Goal: Task Accomplishment & Management: Use online tool/utility

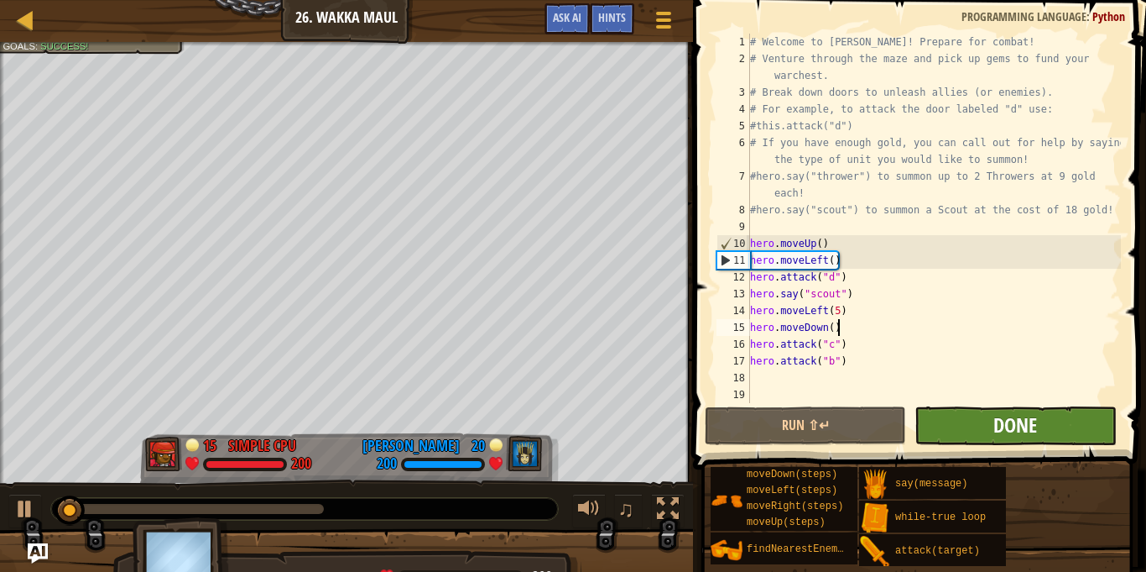
click at [1025, 322] on div "# Welcome to [PERSON_NAME]! Prepare for combat! # Venture through the maze and …" at bounding box center [934, 235] width 374 height 403
type textarea "hero.moveDown()"
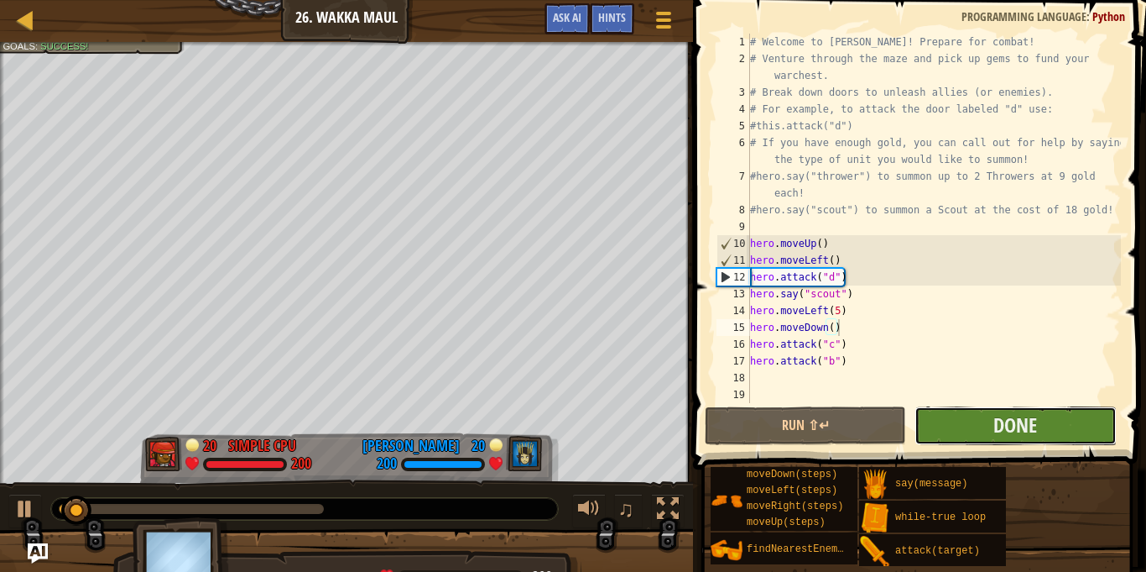
click at [1042, 415] on button "Done" at bounding box center [1015, 425] width 201 height 39
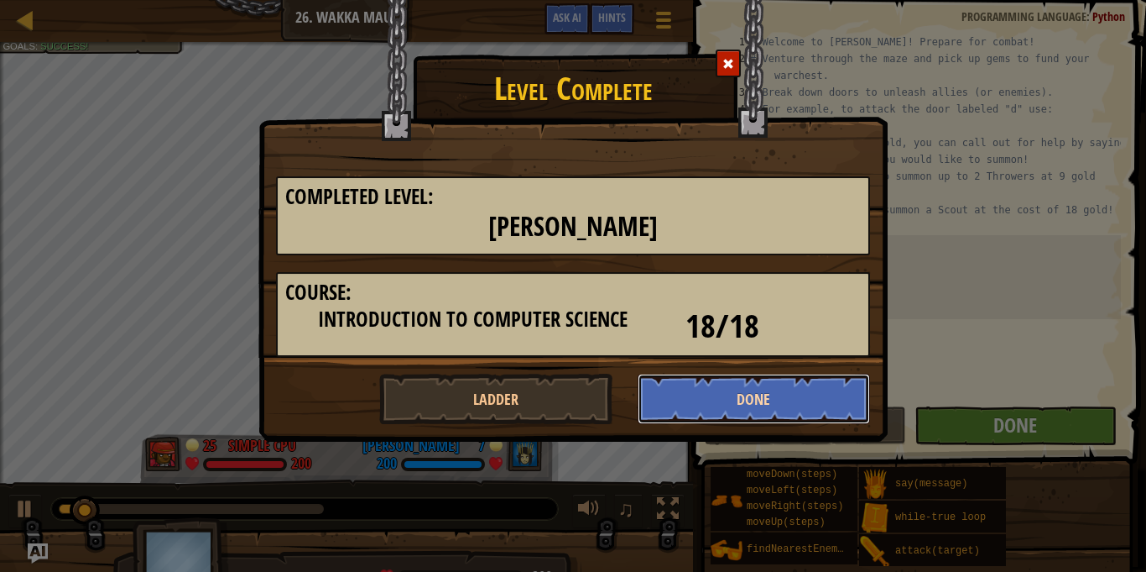
click at [832, 408] on button "Done" at bounding box center [754, 398] width 233 height 50
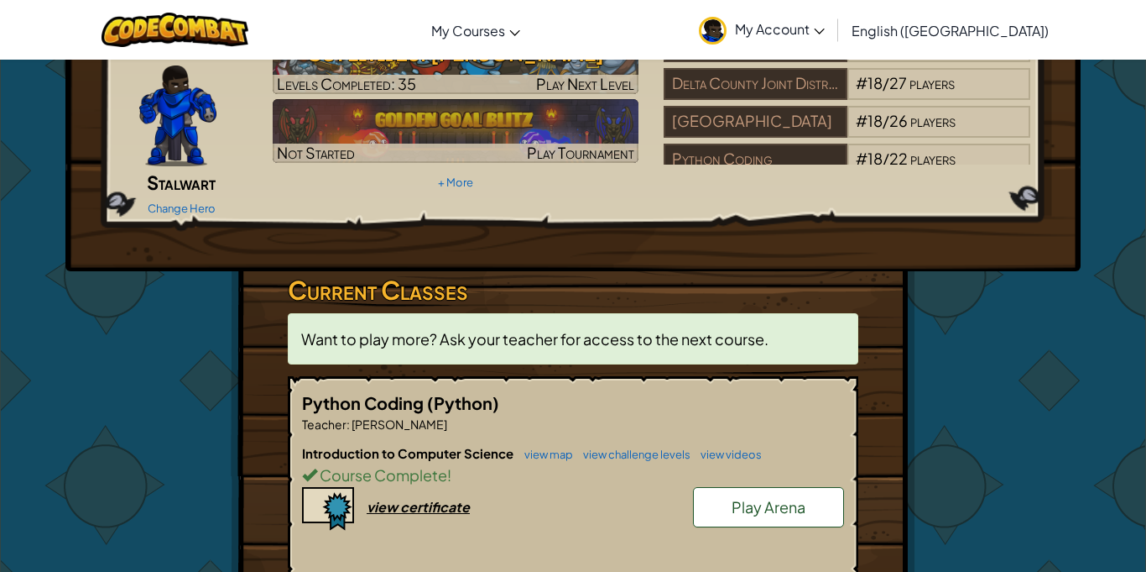
scroll to position [110, 0]
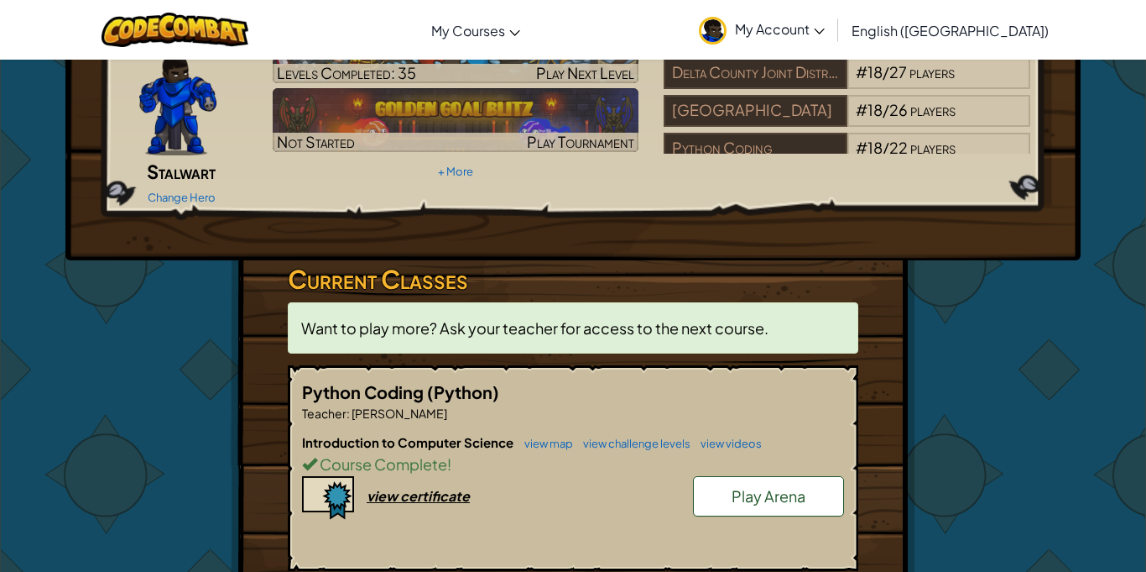
click at [765, 486] on span "Play Arena" at bounding box center [769, 495] width 74 height 19
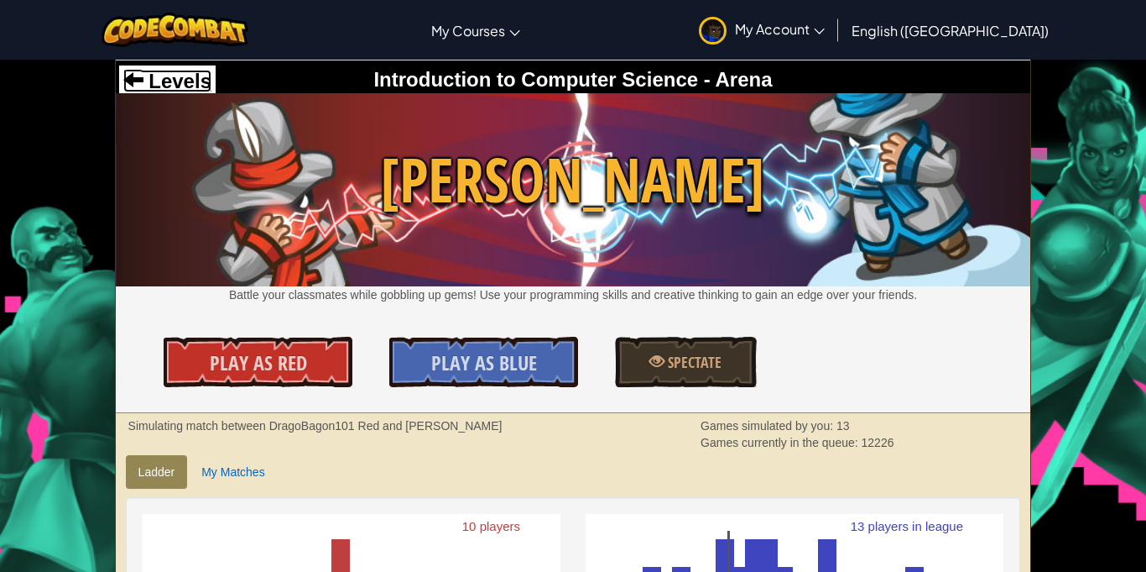
click at [172, 81] on span "Levels" at bounding box center [178, 81] width 68 height 23
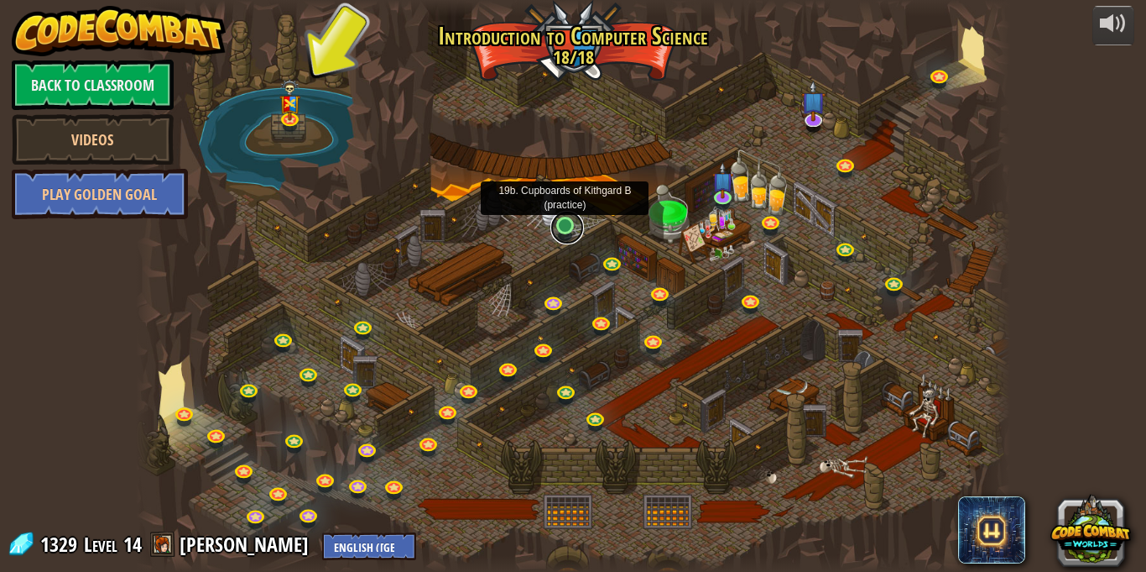
click at [563, 232] on link at bounding box center [568, 228] width 34 height 34
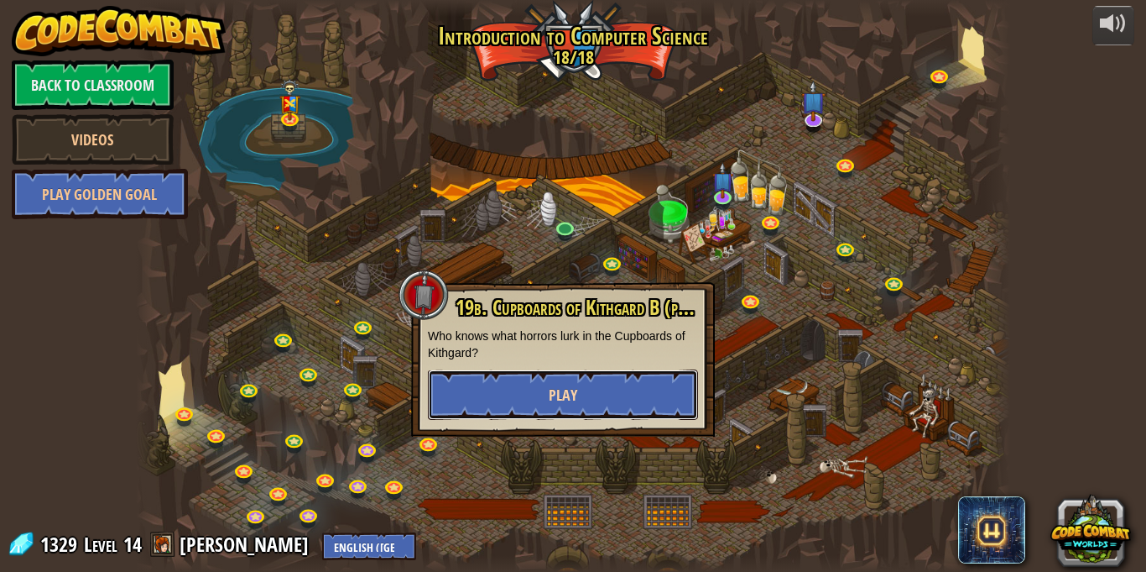
click at [572, 400] on span "Play" at bounding box center [563, 394] width 29 height 21
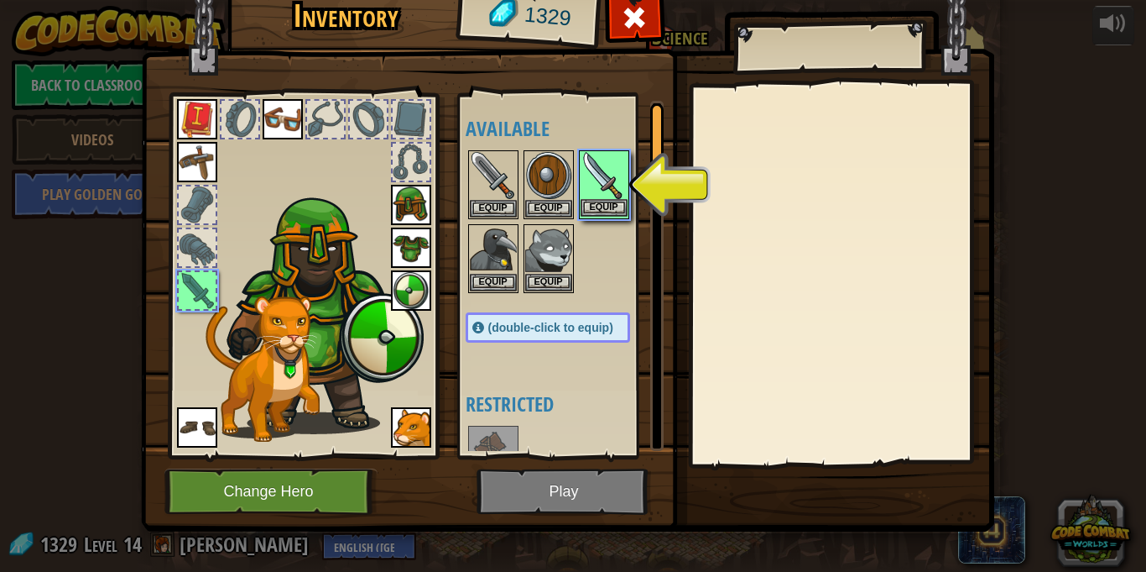
click at [591, 187] on img at bounding box center [604, 175] width 47 height 47
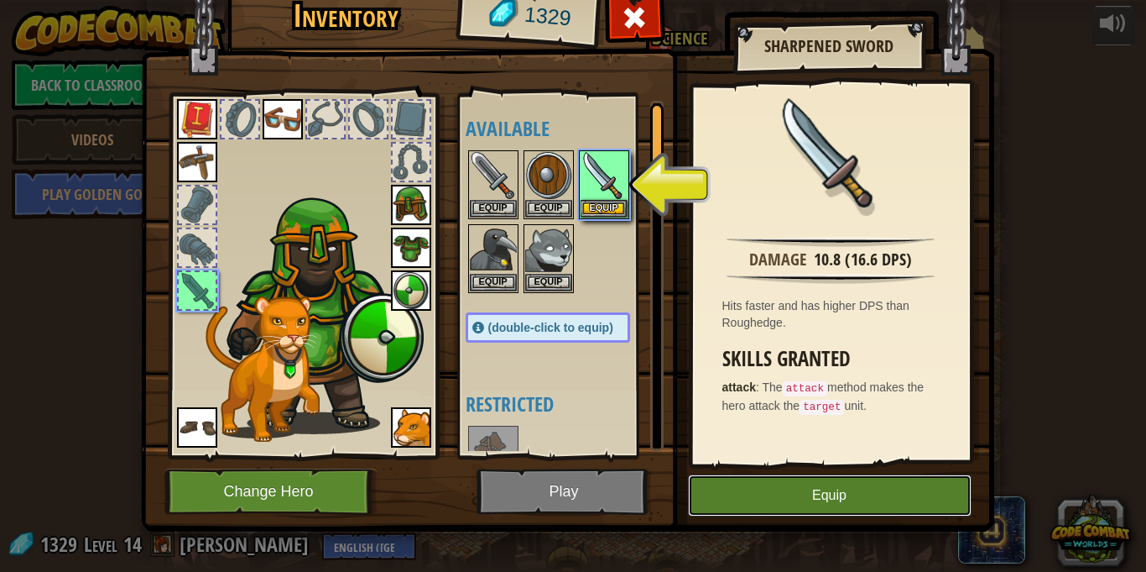
click at [747, 514] on button "Equip" at bounding box center [830, 495] width 284 height 42
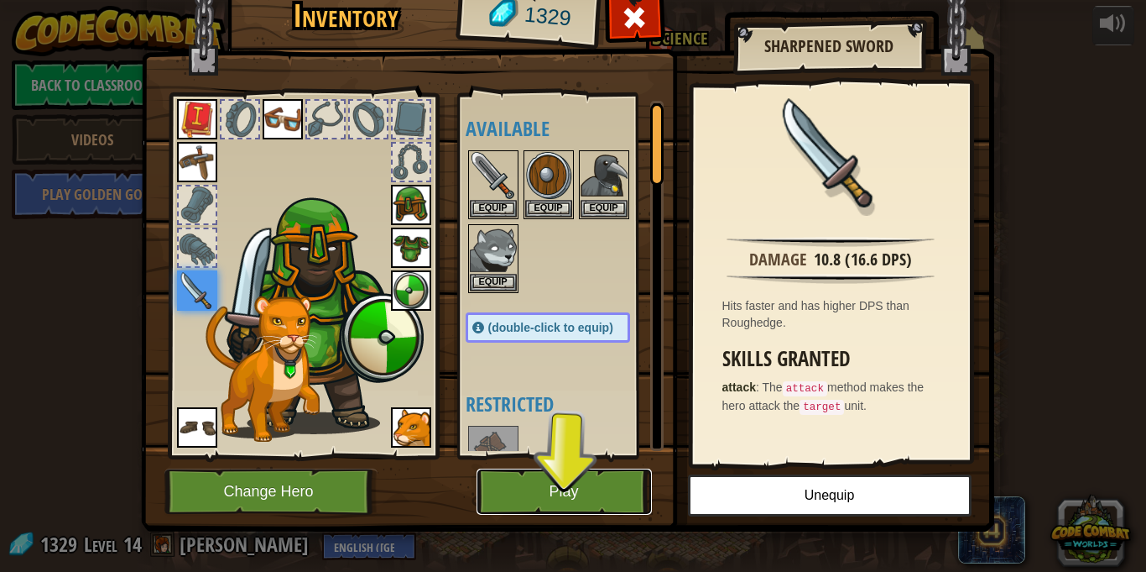
click at [608, 496] on button "Play" at bounding box center [564, 491] width 175 height 46
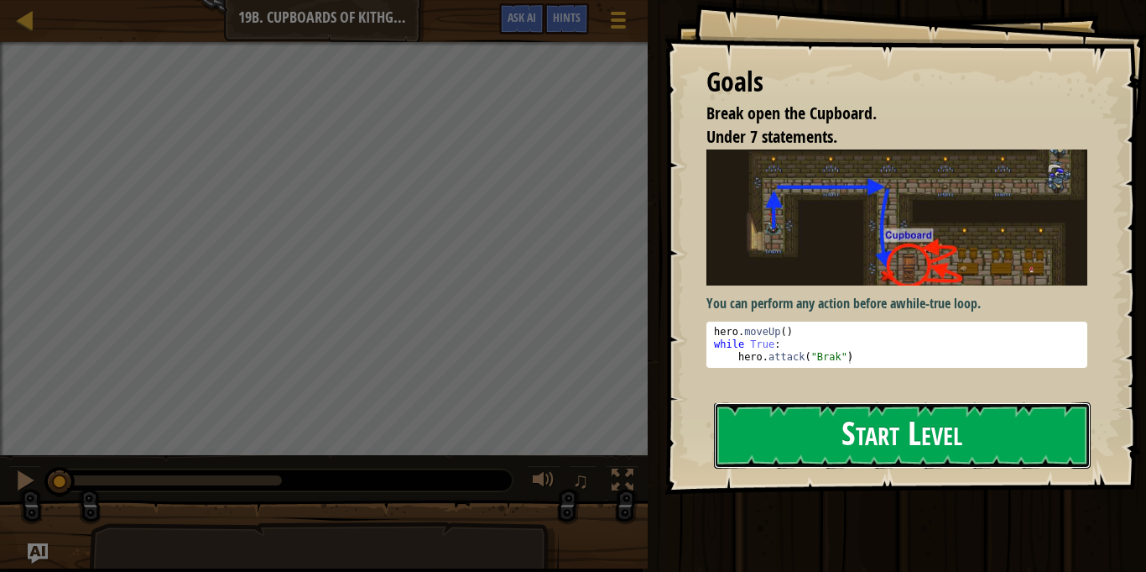
drag, startPoint x: 810, startPoint y: 442, endPoint x: 810, endPoint y: 392, distance: 50.4
click at [811, 443] on button "Start Level" at bounding box center [902, 435] width 377 height 66
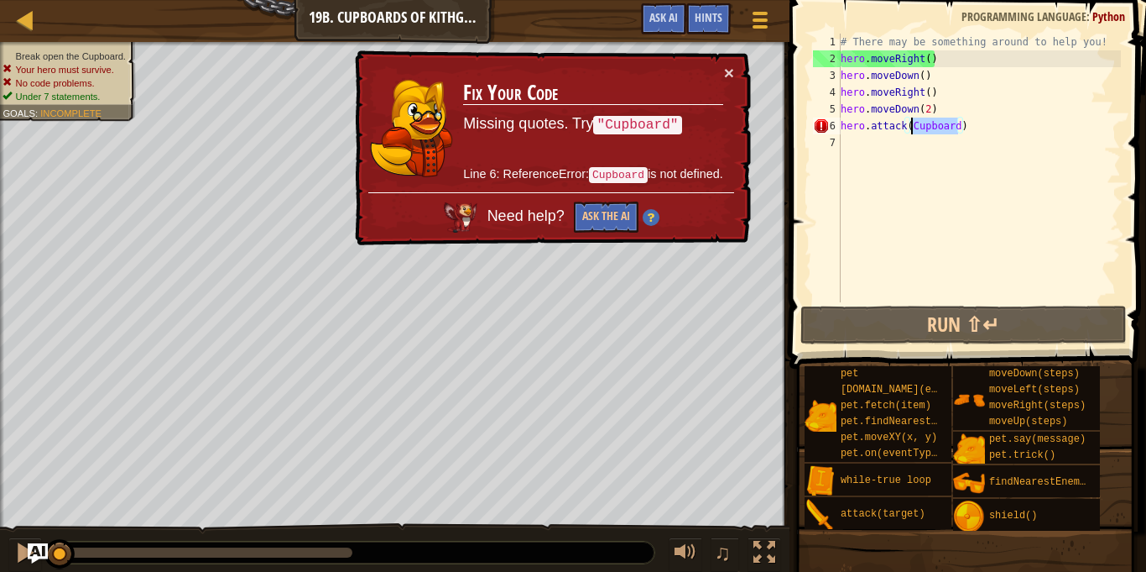
drag, startPoint x: 959, startPoint y: 128, endPoint x: 909, endPoint y: 127, distance: 50.4
click at [909, 127] on div "# There may be something around to help you! hero . moveRight ( ) hero . moveDo…" at bounding box center [980, 185] width 284 height 302
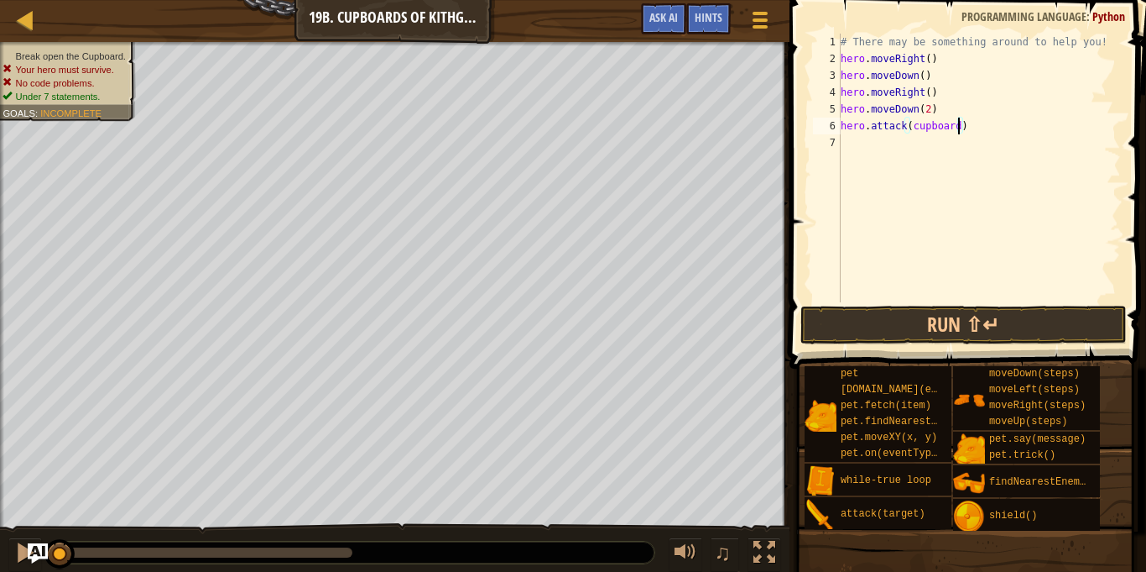
scroll to position [8, 18]
click at [912, 128] on div "# There may be something around to help you! hero . moveRight ( ) hero . moveDo…" at bounding box center [980, 185] width 284 height 302
click at [990, 316] on button "Run ⇧↵" at bounding box center [964, 325] width 326 height 39
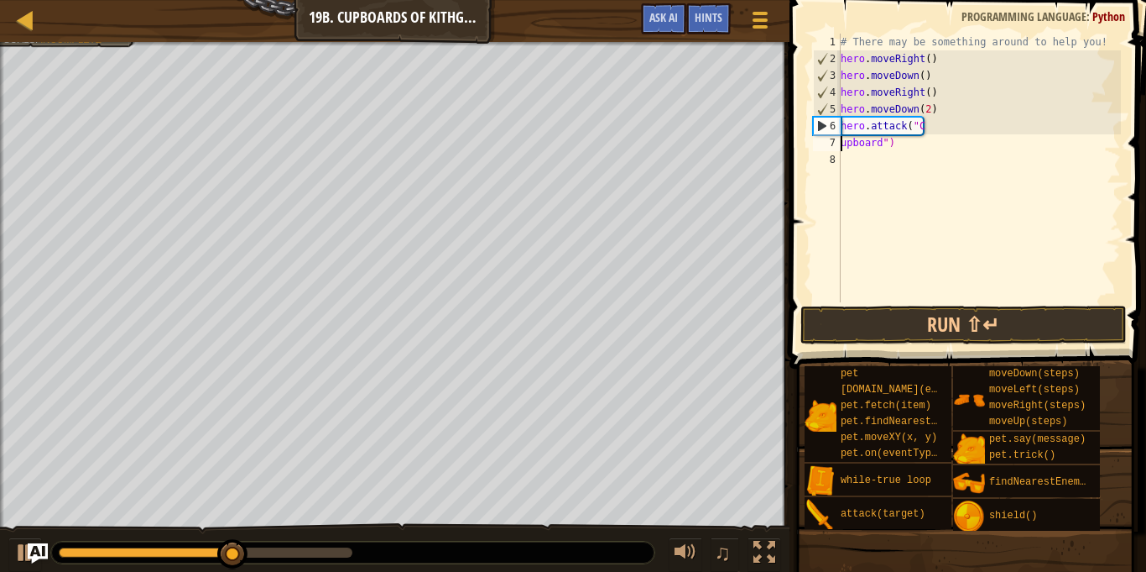
scroll to position [8, 7]
type textarea "hero.attack("Cupboard")"
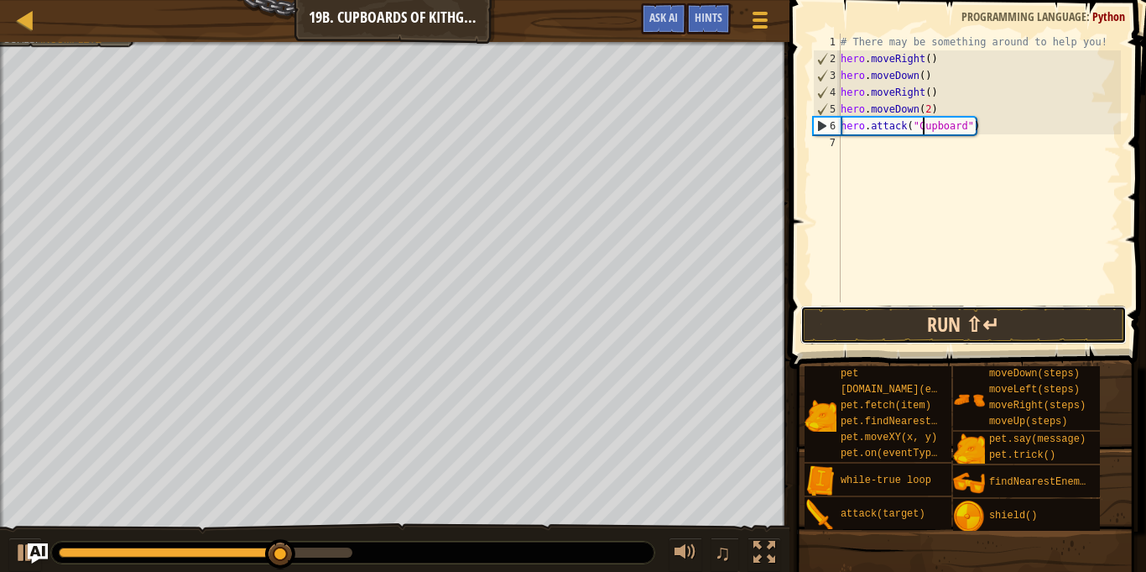
click at [936, 317] on button "Run ⇧↵" at bounding box center [964, 325] width 326 height 39
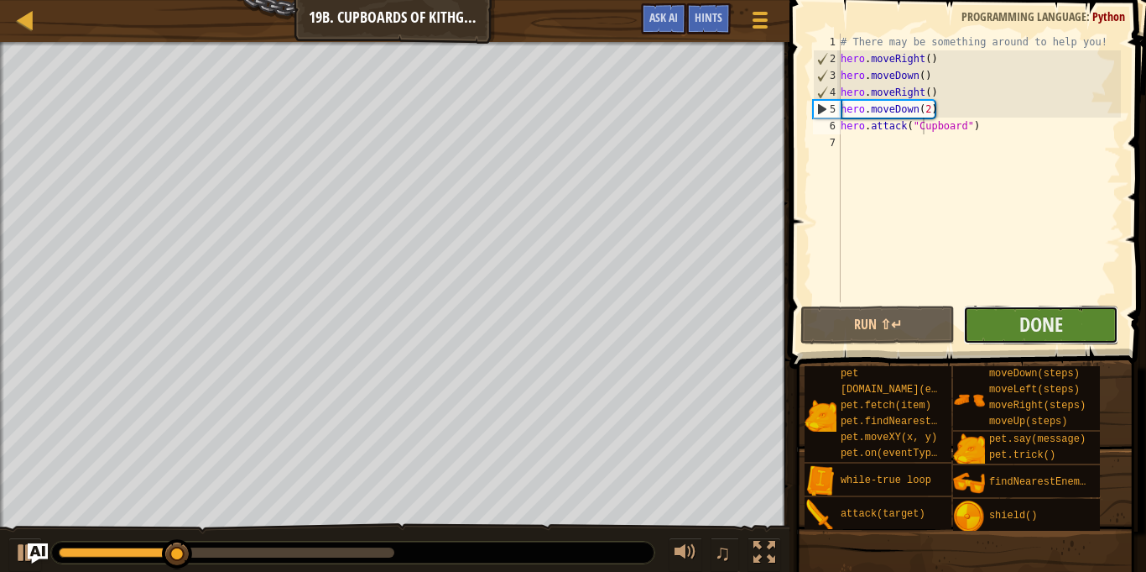
click at [1000, 321] on button "Done" at bounding box center [1041, 325] width 155 height 39
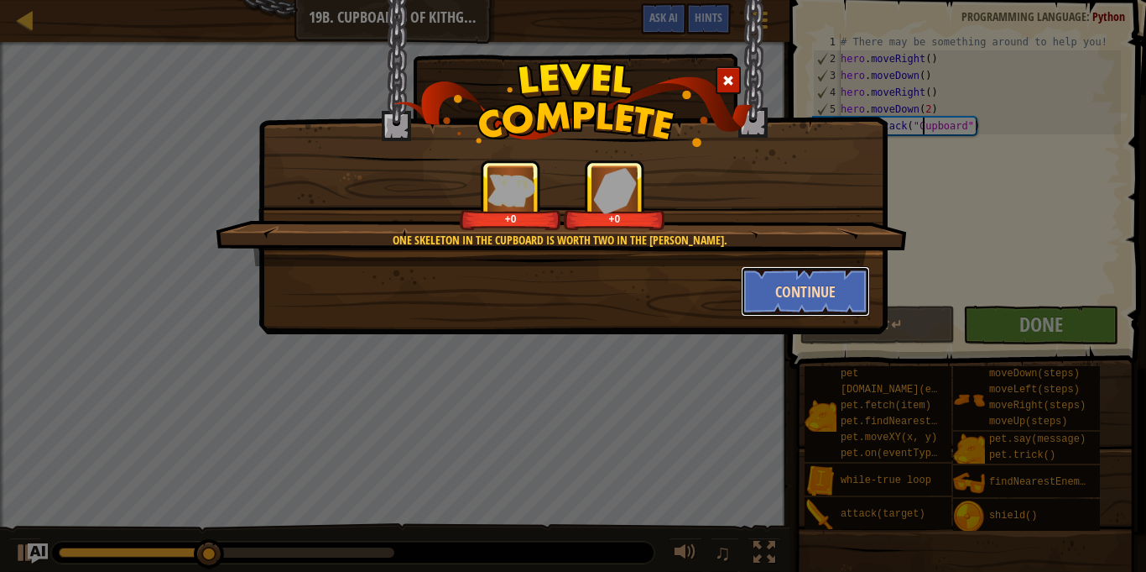
click at [807, 293] on button "Continue" at bounding box center [806, 291] width 130 height 50
click at [18, 23] on div "One skeleton in the cupboard is worth two in the [PERSON_NAME]. +0 +0 Continue" at bounding box center [573, 286] width 1146 height 572
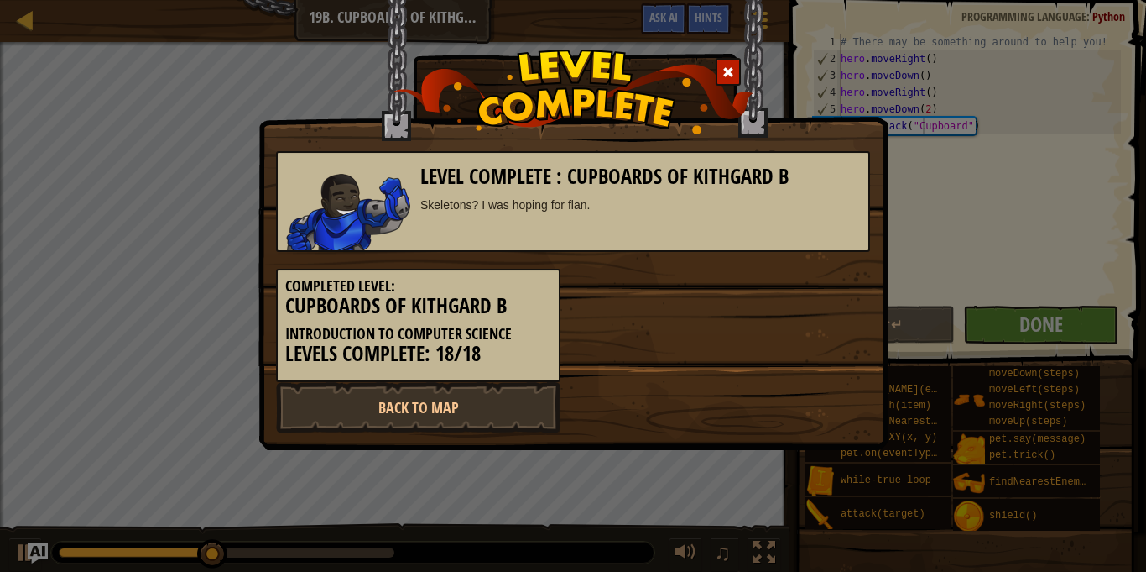
click at [724, 78] on div at bounding box center [728, 72] width 25 height 28
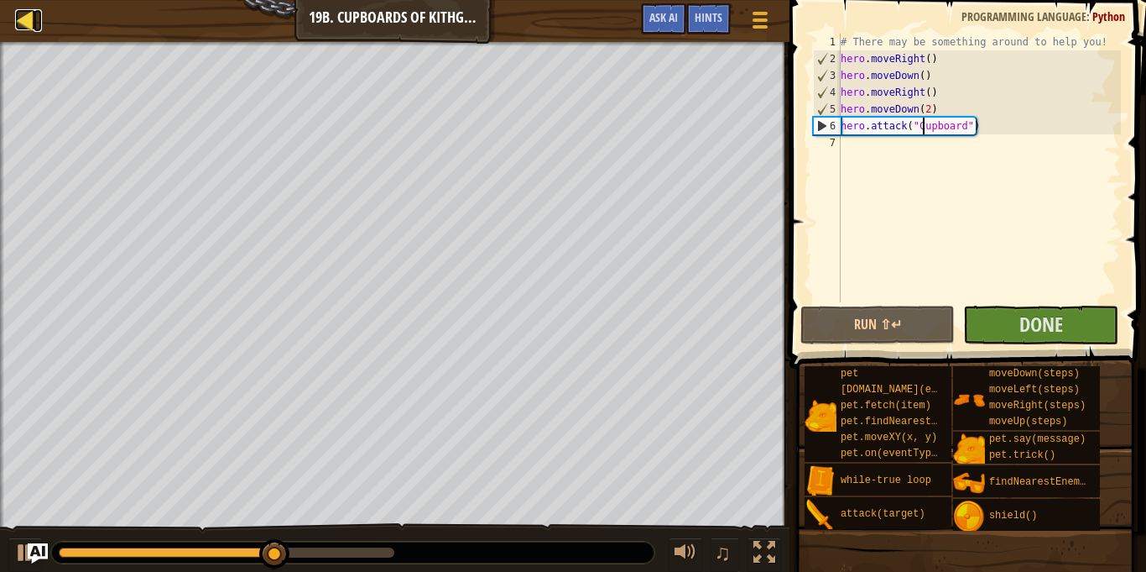
click at [30, 29] on div at bounding box center [25, 19] width 21 height 21
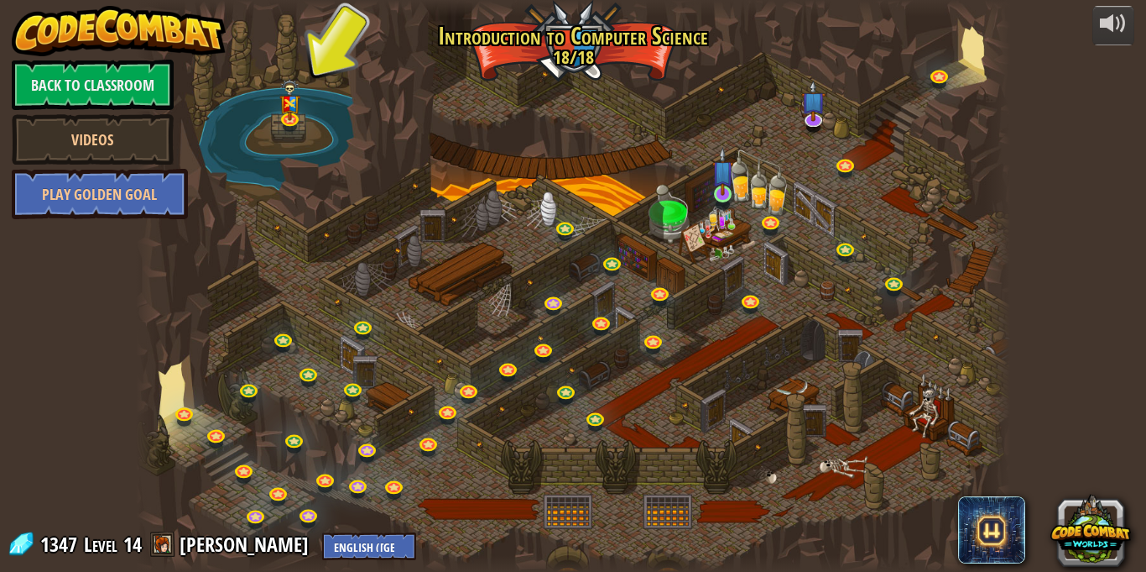
click at [722, 217] on div at bounding box center [573, 286] width 875 height 572
click at [724, 181] on img at bounding box center [723, 171] width 21 height 49
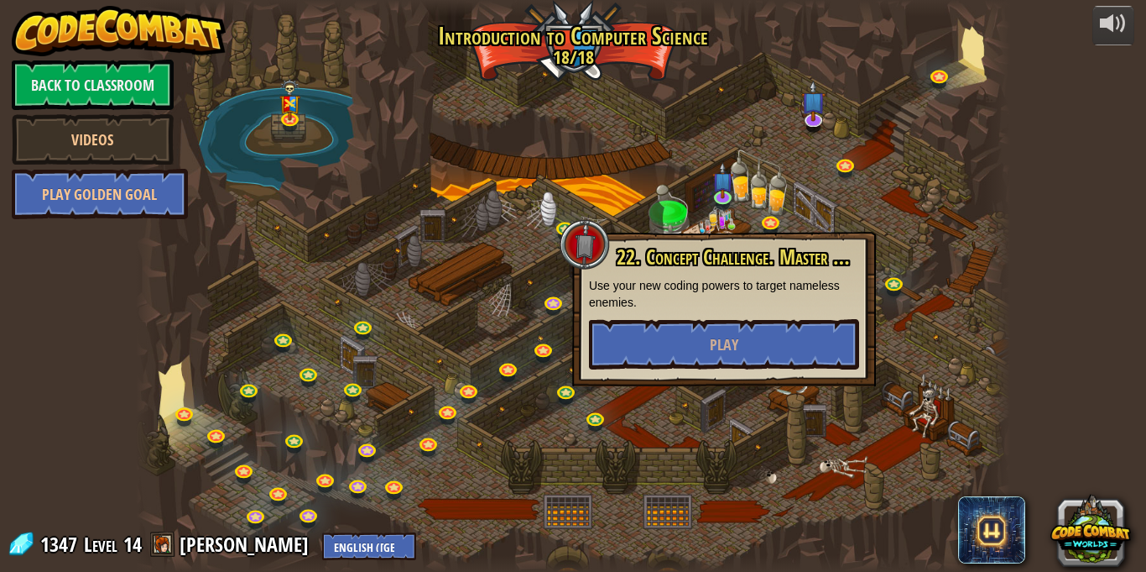
click at [589, 247] on div "22. Concept Challenge. Master Of Names Debug Use your new coding powers to targ…" at bounding box center [724, 307] width 270 height 123
click at [644, 327] on button "Play" at bounding box center [724, 344] width 270 height 50
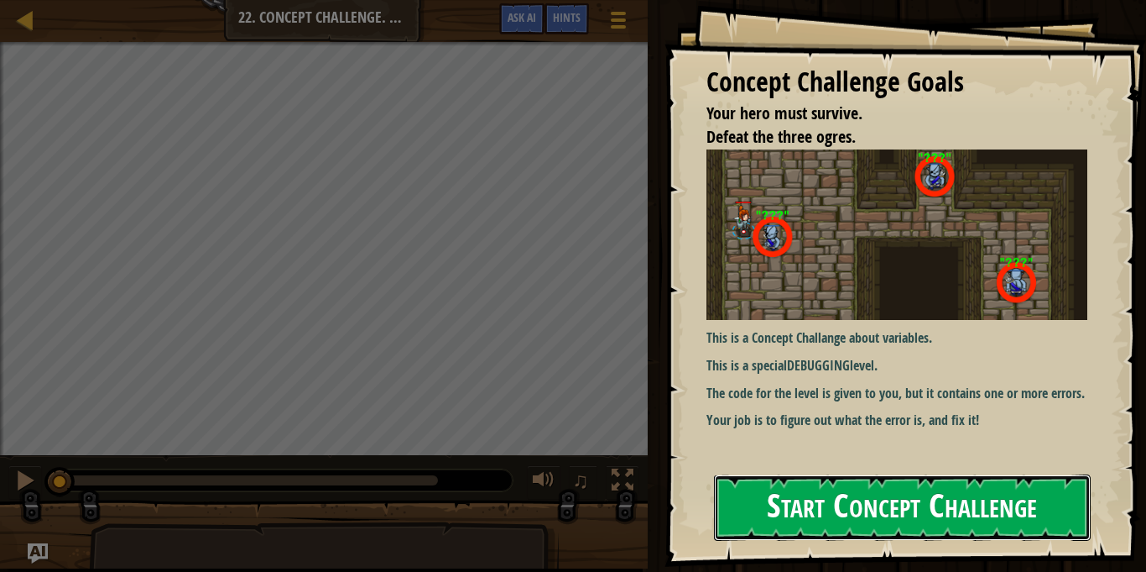
click at [884, 517] on button "Start Concept Challenge" at bounding box center [902, 507] width 377 height 66
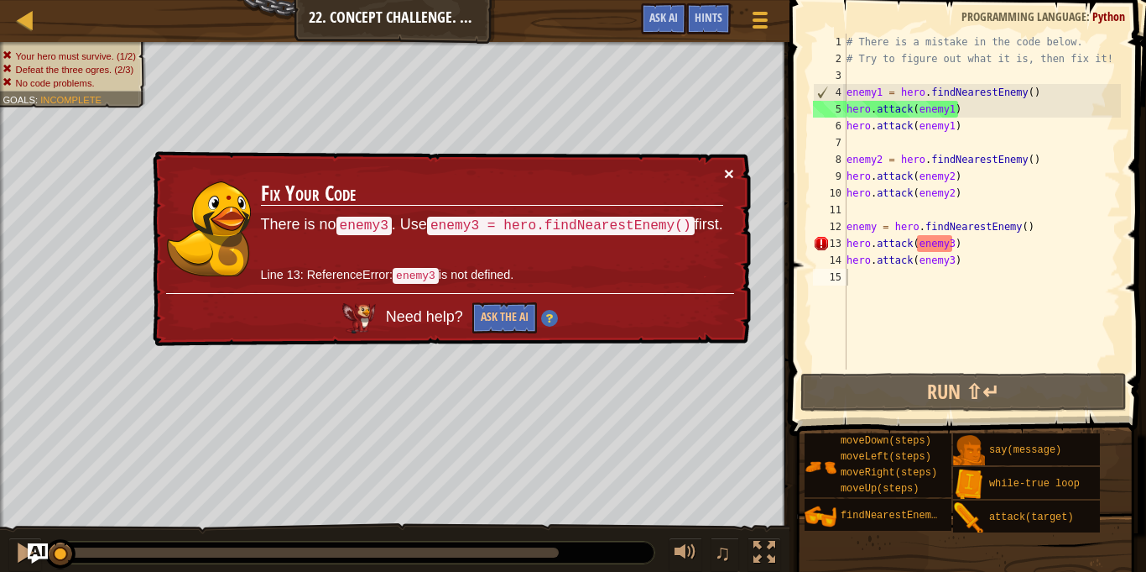
click at [733, 172] on button "×" at bounding box center [729, 174] width 10 height 18
click at [490, 304] on button "Ask the AI" at bounding box center [505, 317] width 65 height 31
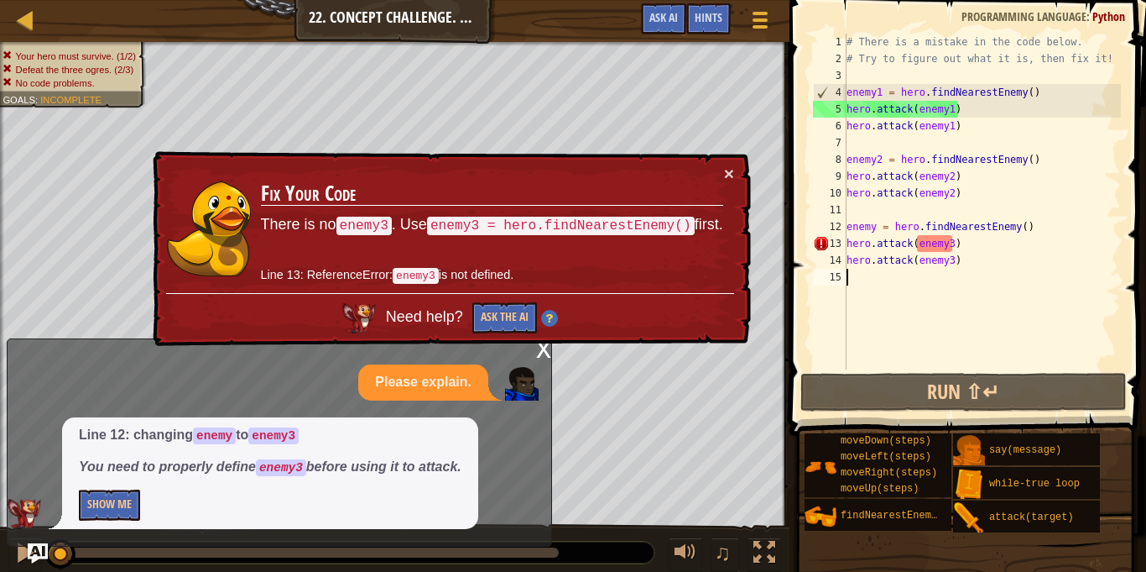
click at [77, 493] on div "Line 12: changing enemy to enemy3 You need to properly define enemy3 before usi…" at bounding box center [270, 473] width 416 height 112
click at [103, 509] on button "Show Me" at bounding box center [109, 504] width 61 height 31
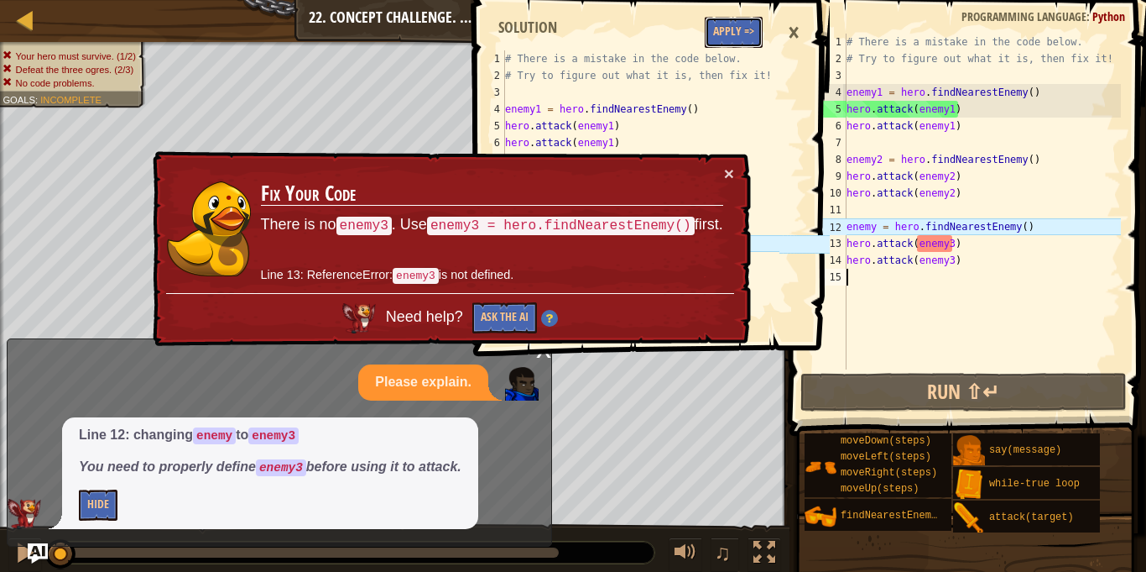
click at [750, 30] on button "Apply =>" at bounding box center [734, 32] width 58 height 31
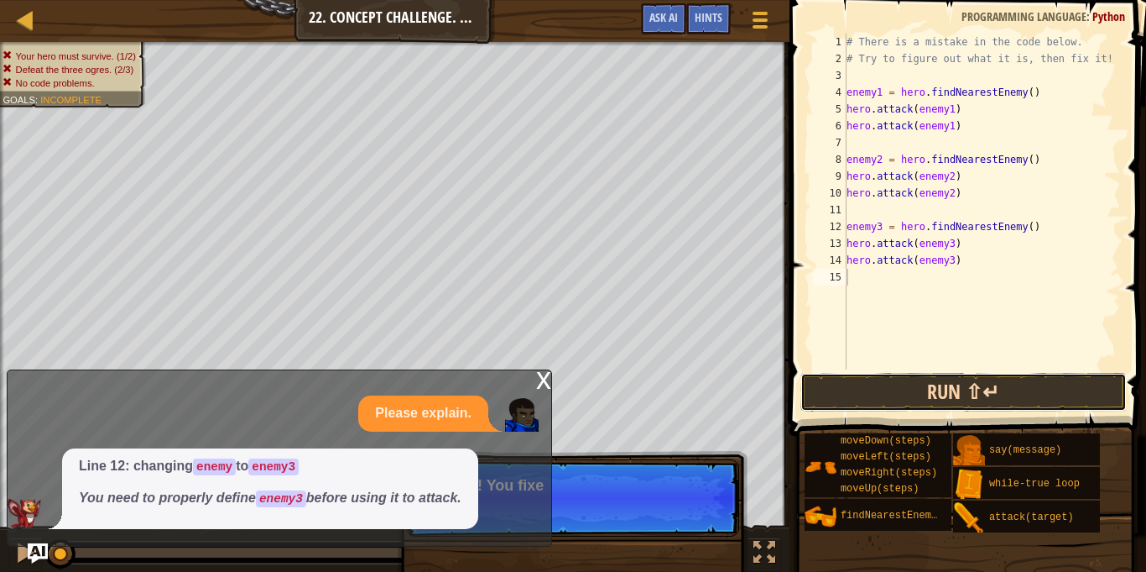
click at [858, 384] on button "Run ⇧↵" at bounding box center [964, 392] width 326 height 39
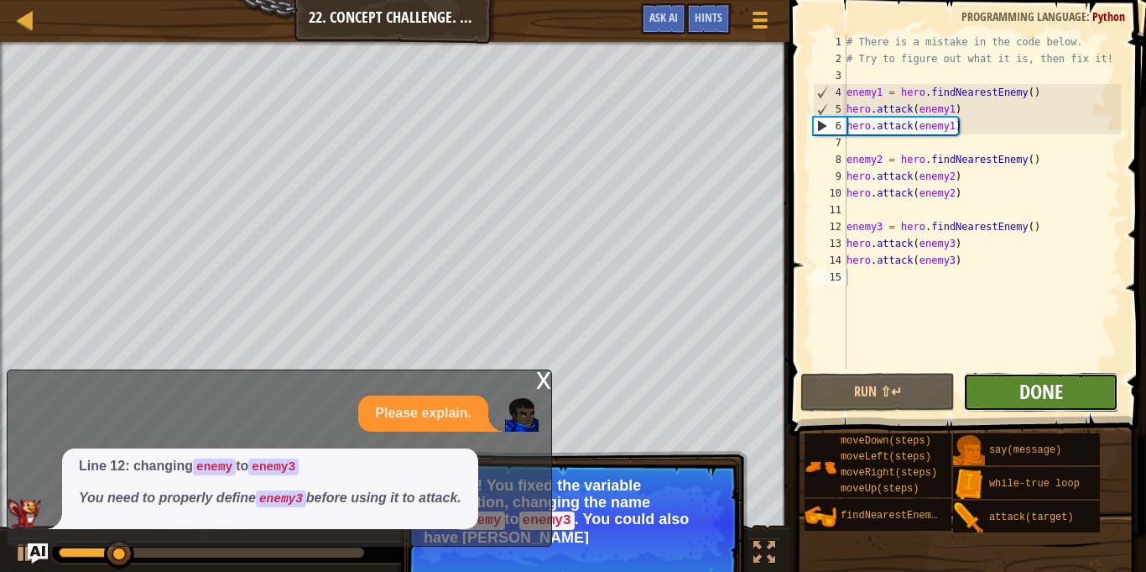
click at [1038, 399] on span "Done" at bounding box center [1042, 391] width 44 height 27
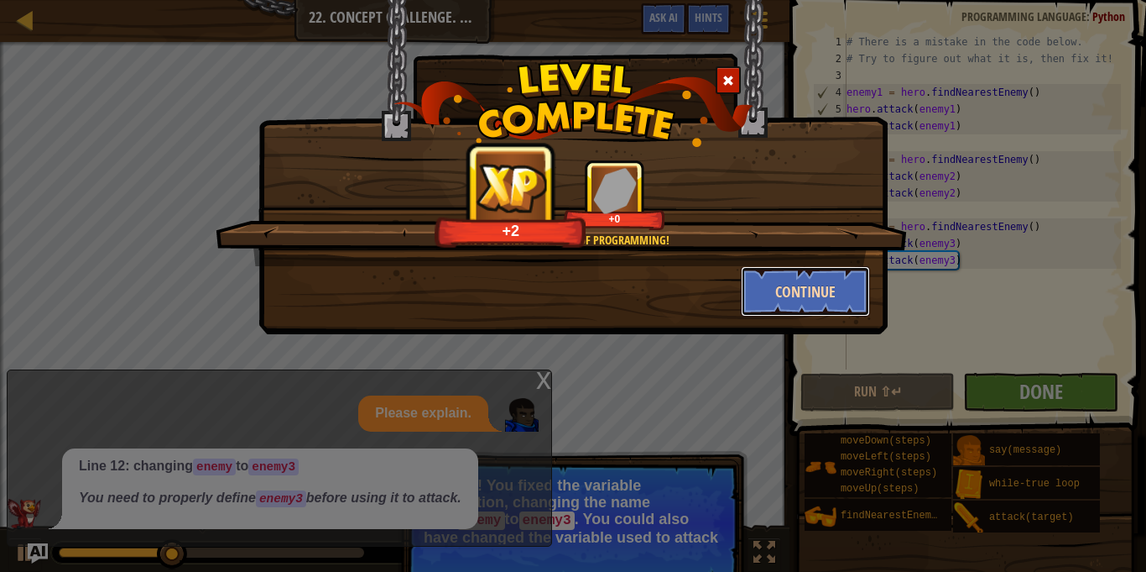
click at [779, 290] on button "Continue" at bounding box center [806, 291] width 130 height 50
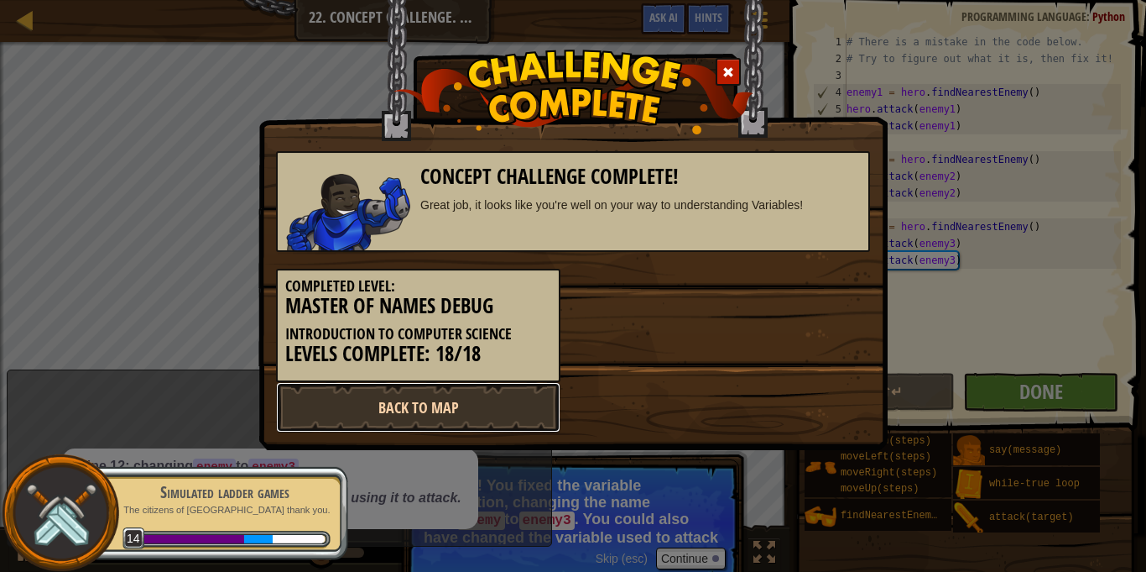
click at [437, 411] on link "Back to Map" at bounding box center [418, 407] width 285 height 50
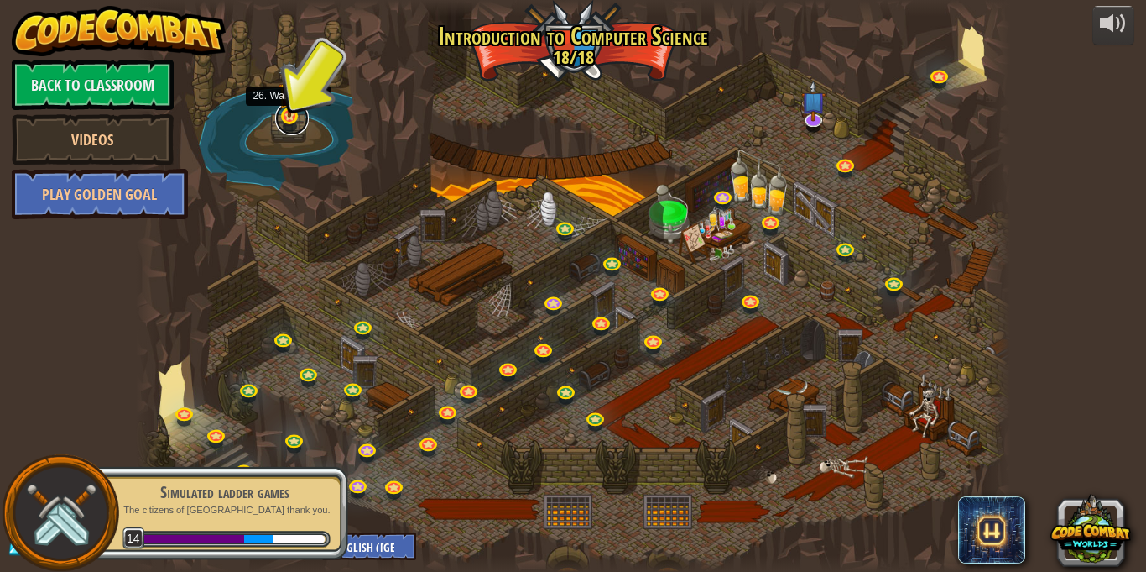
click at [292, 125] on link at bounding box center [292, 119] width 34 height 34
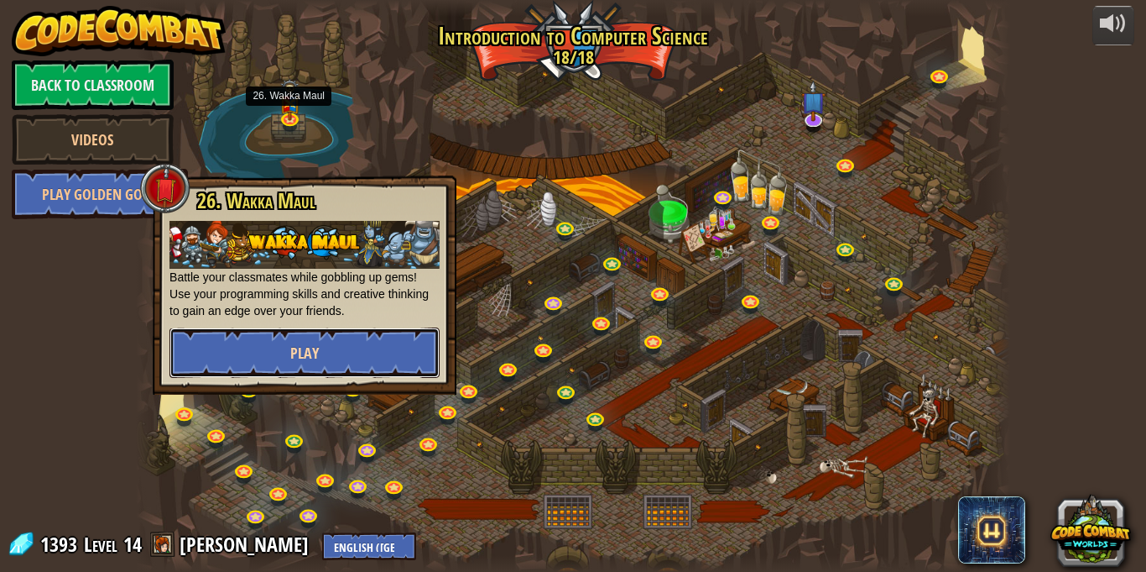
click at [292, 352] on span "Play" at bounding box center [304, 352] width 29 height 21
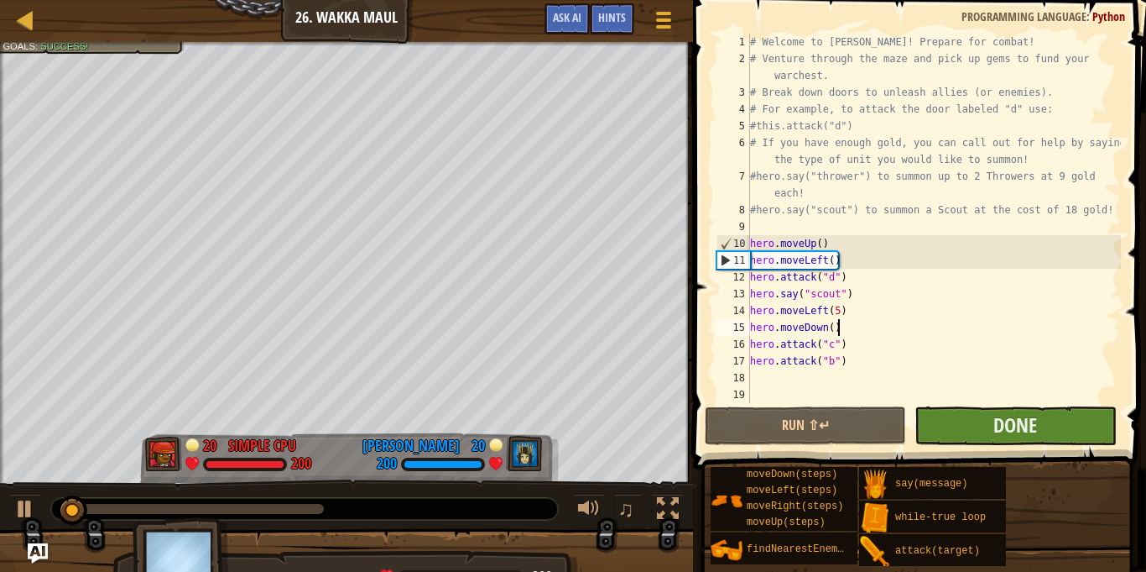
click at [1058, 321] on div "# Welcome to [PERSON_NAME]! Prepare for combat! # Venture through the maze and …" at bounding box center [934, 235] width 374 height 403
type textarea "hero.moveDown()"
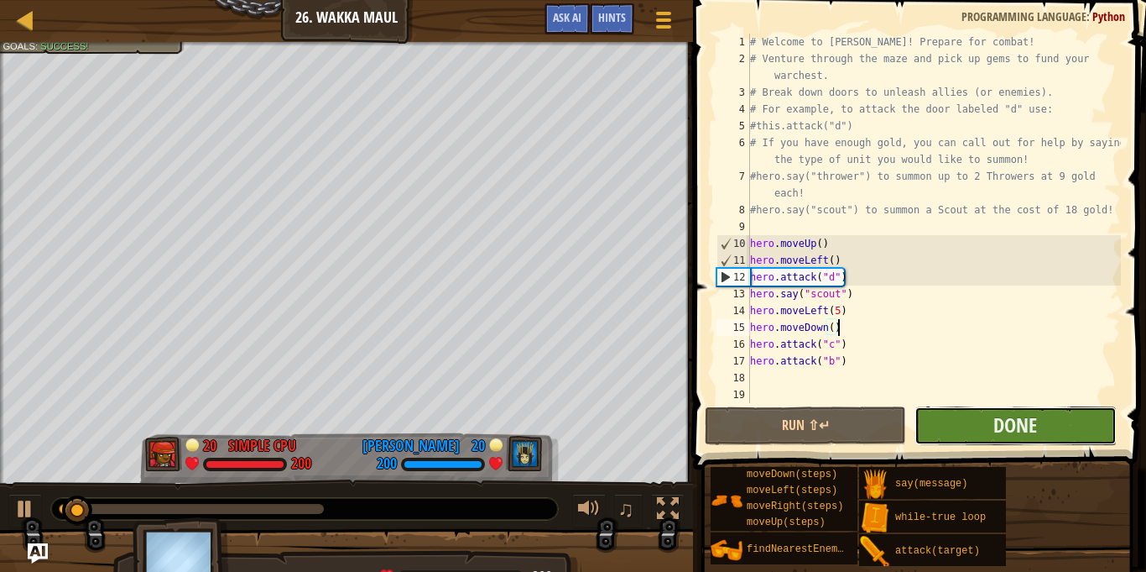
click at [1054, 423] on button "Done" at bounding box center [1015, 425] width 201 height 39
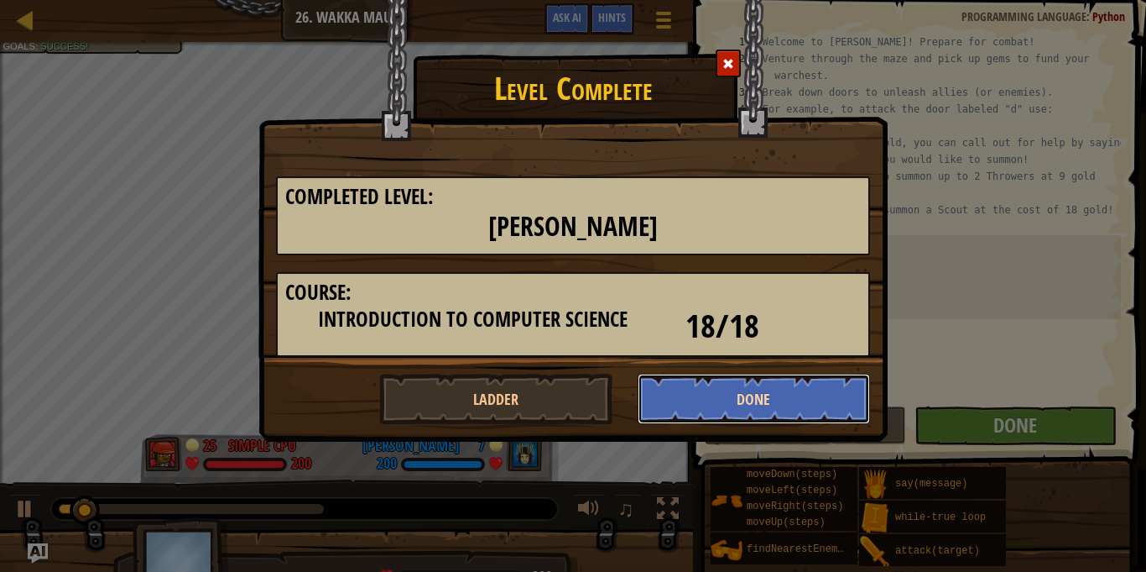
click at [712, 394] on button "Done" at bounding box center [754, 398] width 233 height 50
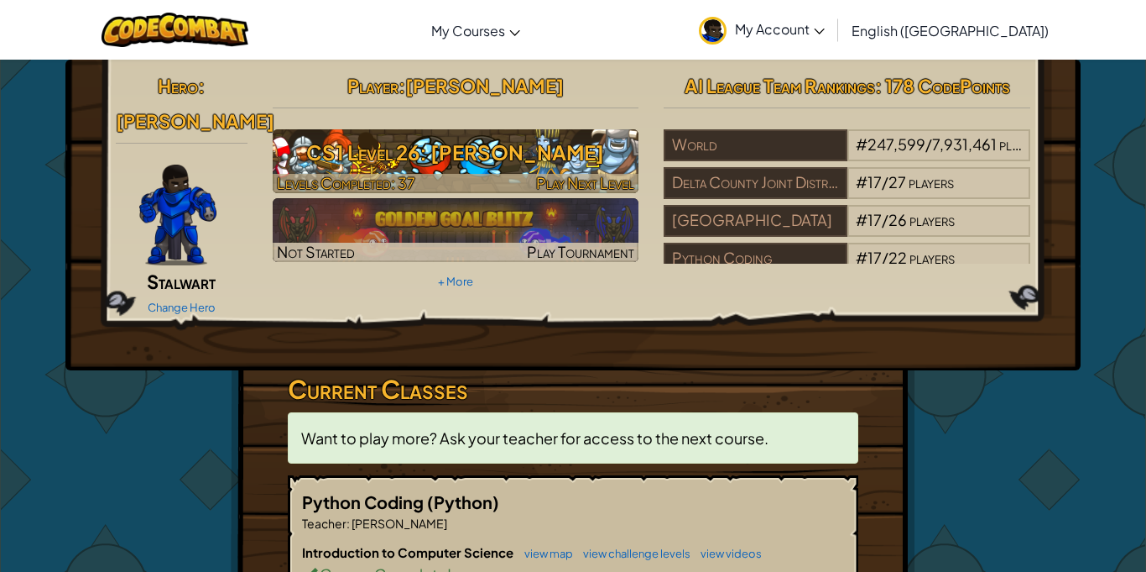
click at [449, 160] on h3 "CS1 Level 26: [PERSON_NAME]" at bounding box center [456, 152] width 367 height 38
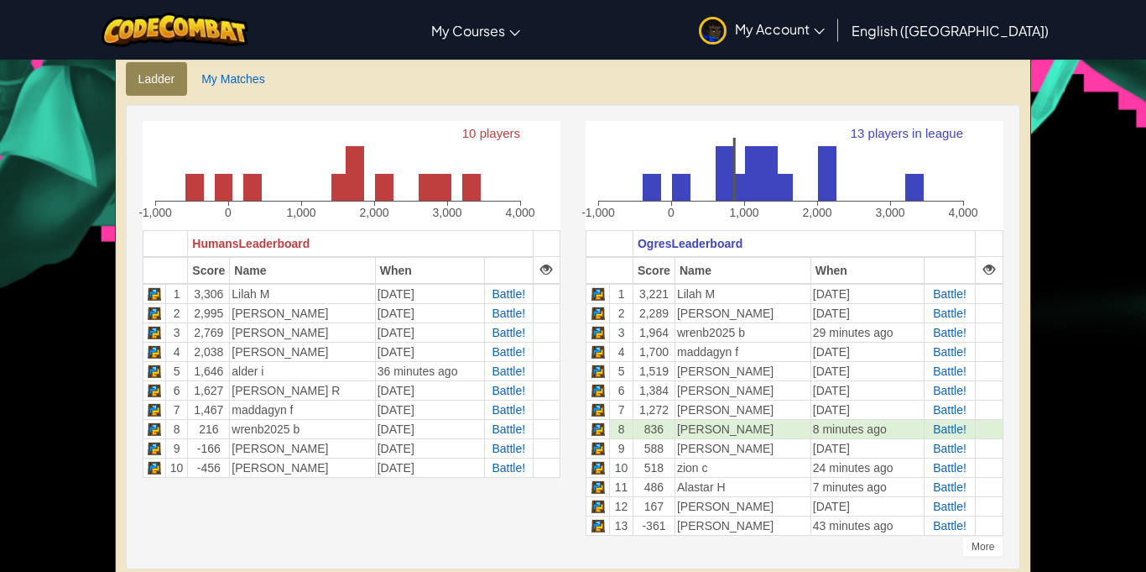
scroll to position [394, 0]
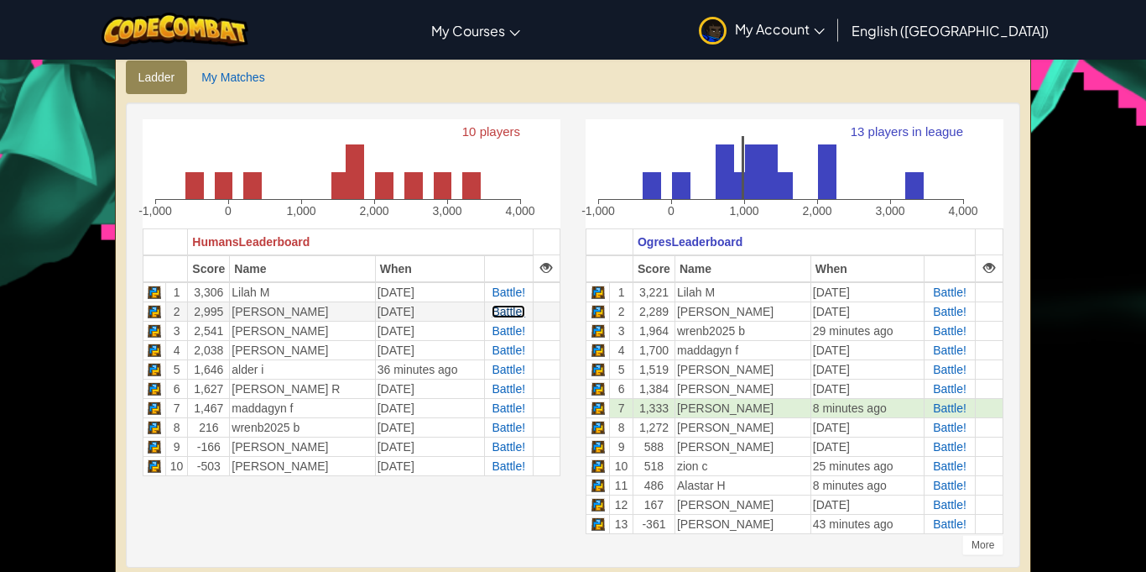
click at [509, 316] on span "Battle!" at bounding box center [509, 311] width 34 height 13
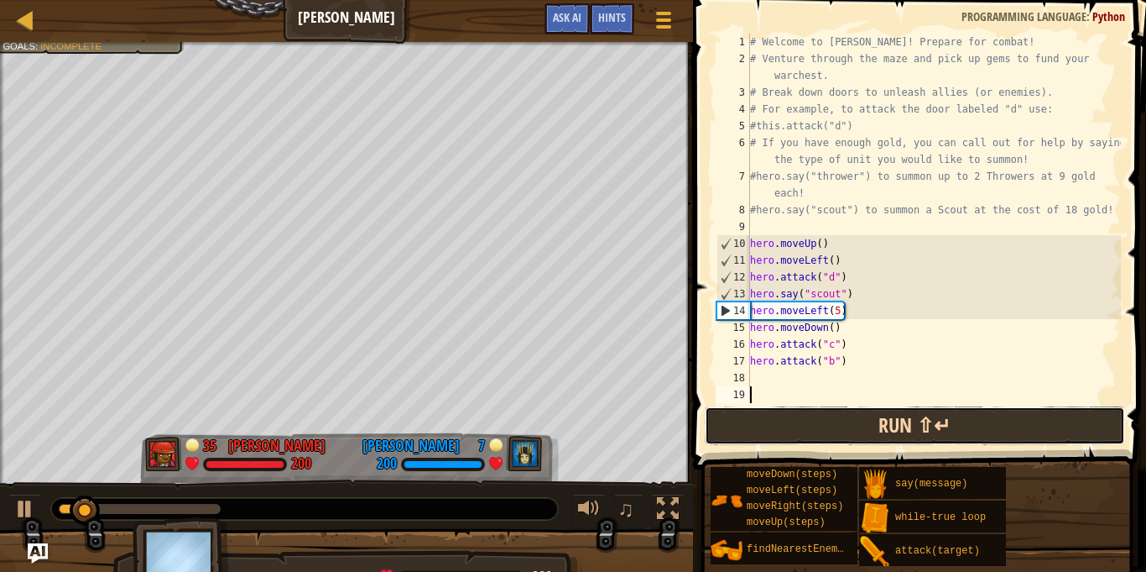
click at [990, 430] on button "Run ⇧↵" at bounding box center [915, 425] width 420 height 39
